Goal: Check status: Check status

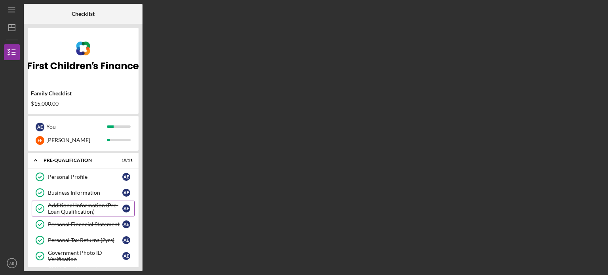
scroll to position [119, 0]
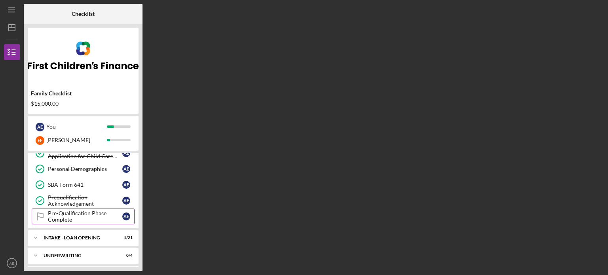
click at [68, 215] on div "Pre-Qualification Phase Complete" at bounding box center [85, 216] width 74 height 13
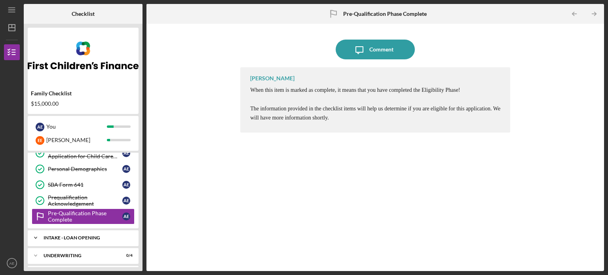
click at [79, 237] on div "INTAKE - LOAN OPENING" at bounding box center [86, 238] width 85 height 5
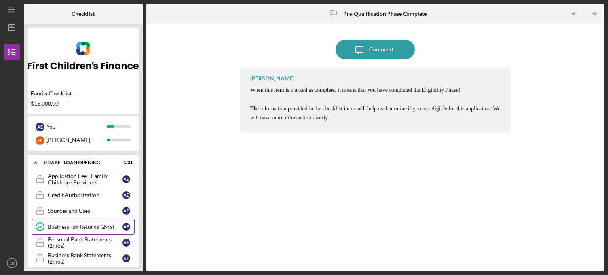
scroll to position [198, 0]
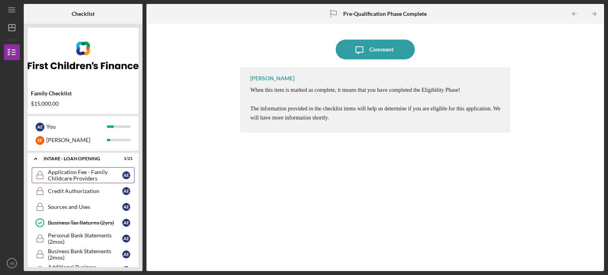
click at [67, 174] on div "Application Fee - Family Childcare Providers" at bounding box center [85, 175] width 74 height 13
